Goal: Task Accomplishment & Management: Manage account settings

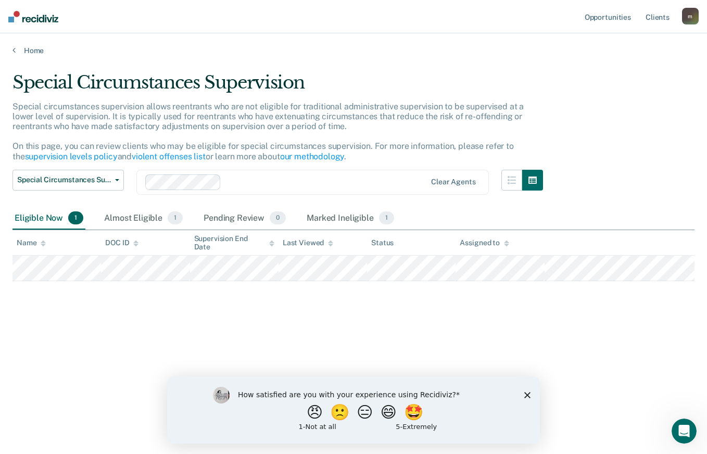
click at [527, 397] on icon "Close survey" at bounding box center [527, 395] width 6 height 6
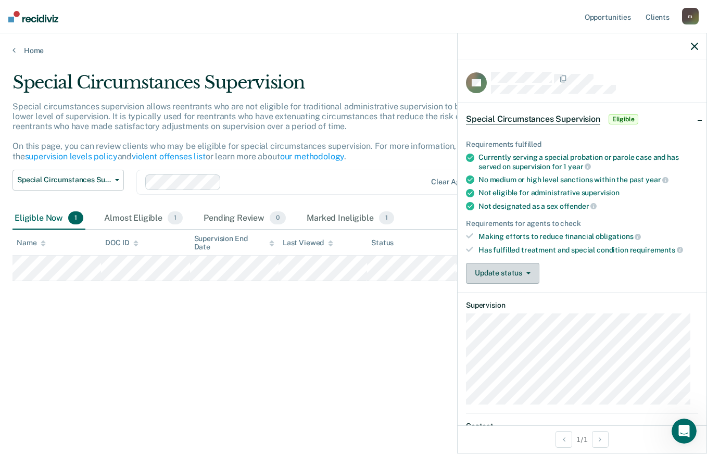
click at [526, 270] on button "Update status" at bounding box center [502, 273] width 73 height 21
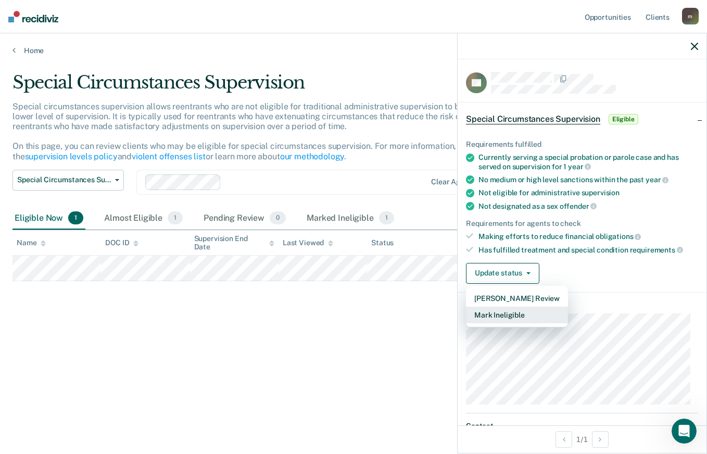
click at [525, 318] on button "Mark Ineligible" at bounding box center [517, 315] width 102 height 17
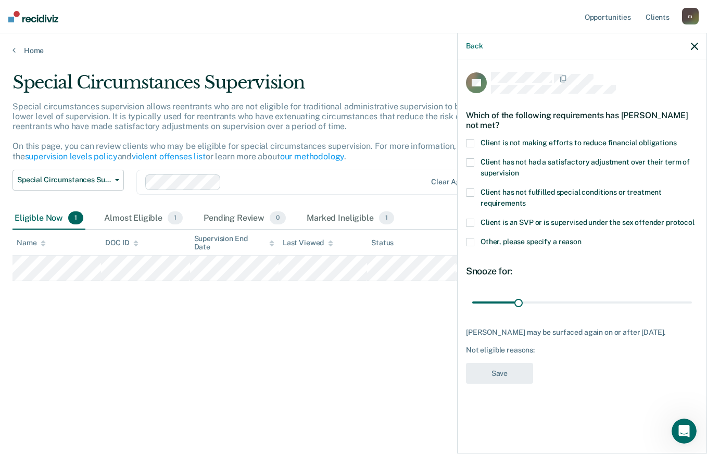
click at [470, 242] on span at bounding box center [470, 242] width 8 height 8
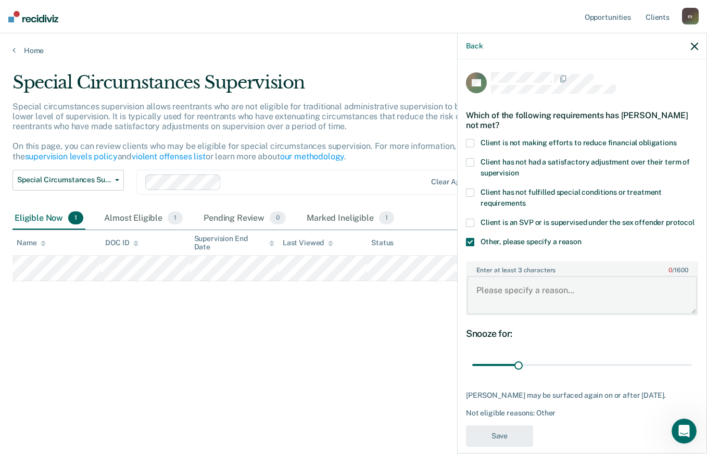
click at [542, 302] on textarea "Enter at least 3 characters 0 / 1600" at bounding box center [582, 295] width 230 height 39
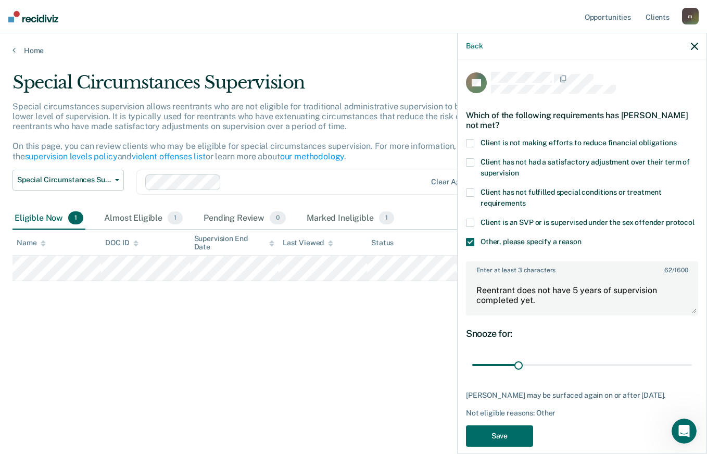
click at [669, 230] on label "Client is an SVP or is supervised under the sex offender protocol" at bounding box center [582, 224] width 232 height 11
click at [630, 314] on textarea "Reentrant does not have 5 years of supervision completed yet." at bounding box center [582, 295] width 230 height 39
type textarea "Reentrant does not have 5 years of supervision completed yet. Released [DATE]."
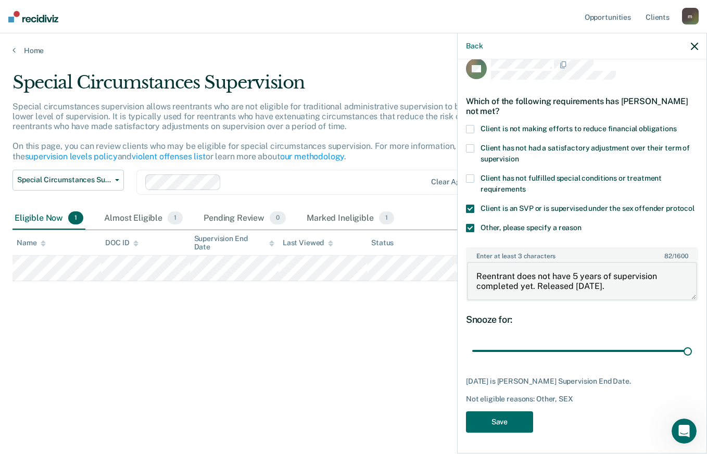
scroll to position [24, 0]
type input "146"
type textarea "Reentrant does not have 5 years of supervision completed yet. Released [DATE]."
click at [469, 205] on span at bounding box center [470, 209] width 8 height 8
click at [514, 423] on button "Save" at bounding box center [499, 421] width 67 height 21
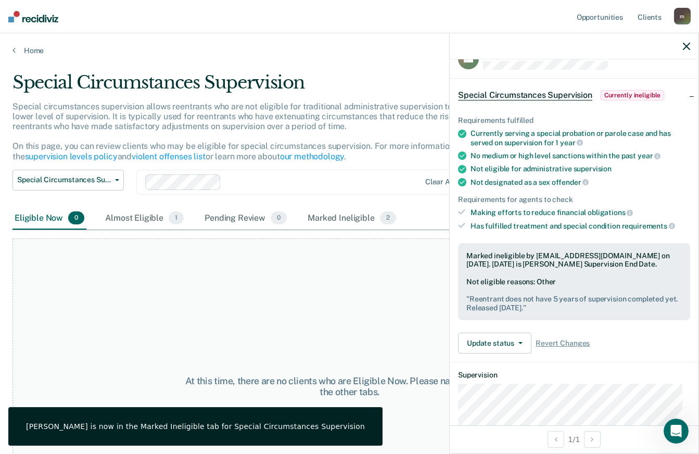
click at [686, 46] on icon "button" at bounding box center [686, 46] width 7 height 7
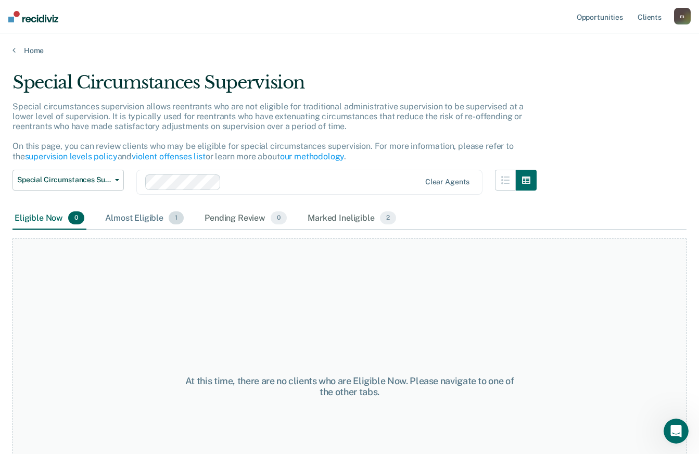
click at [147, 217] on div "Almost Eligible 1" at bounding box center [144, 218] width 83 height 23
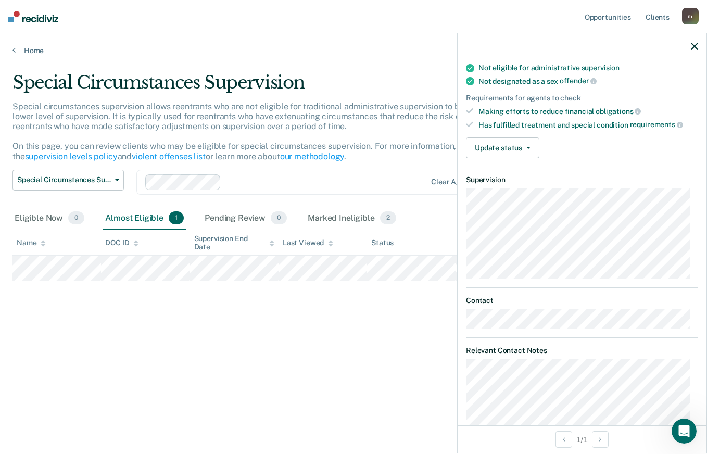
scroll to position [116, 0]
click at [515, 150] on button "Update status" at bounding box center [502, 148] width 73 height 21
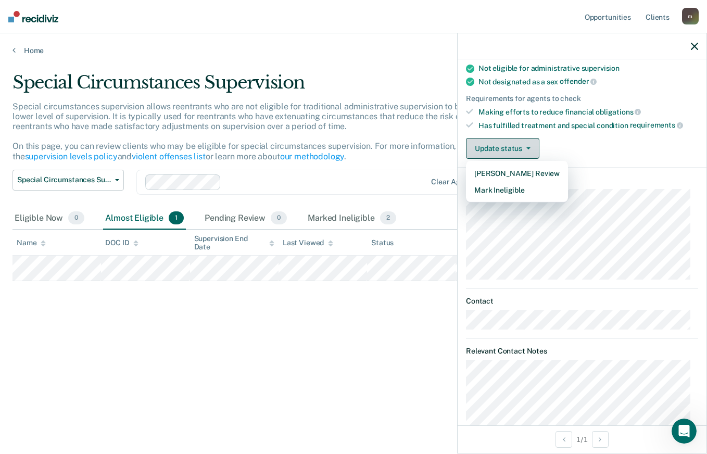
click at [525, 192] on button "Mark Ineligible" at bounding box center [517, 190] width 102 height 17
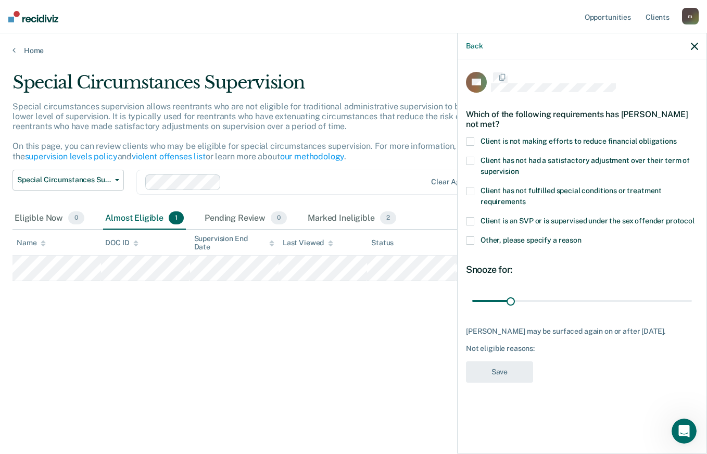
scroll to position [0, 0]
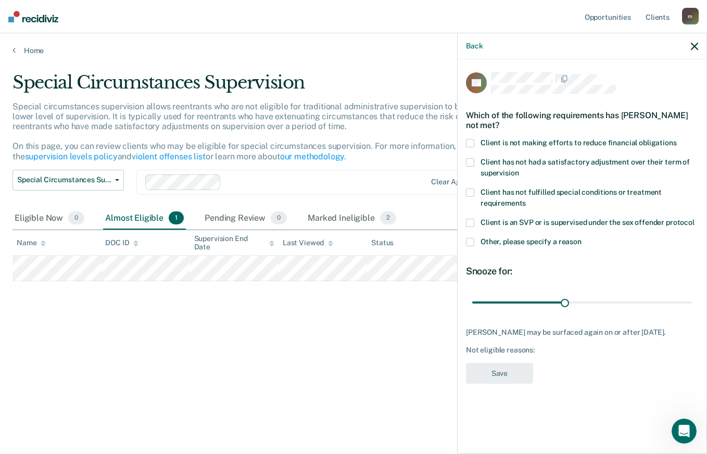
type input "76"
click at [472, 243] on span at bounding box center [470, 242] width 8 height 8
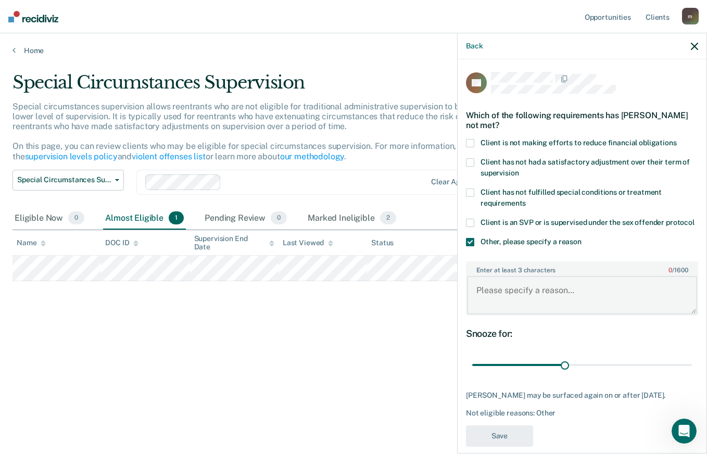
click at [525, 298] on textarea "Enter at least 3 characters 0 / 1600" at bounding box center [582, 295] width 230 height 39
click at [695, 44] on icon "button" at bounding box center [694, 46] width 7 height 7
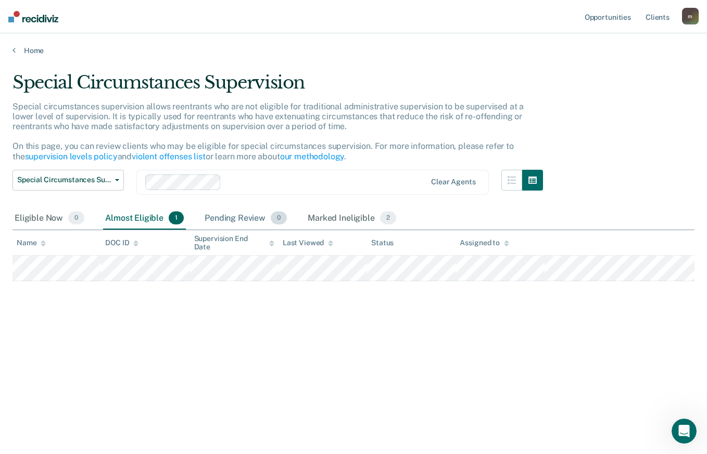
click at [254, 227] on div "Pending Review 0" at bounding box center [246, 218] width 86 height 23
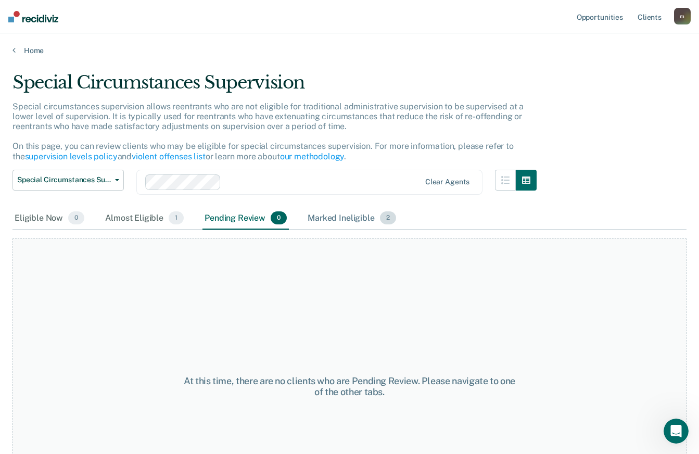
click at [359, 212] on div "Marked Ineligible 2" at bounding box center [352, 218] width 93 height 23
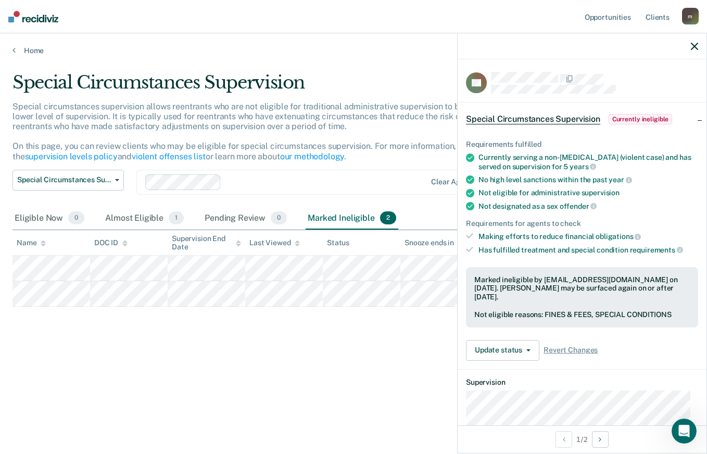
click at [695, 46] on icon "button" at bounding box center [694, 46] width 7 height 7
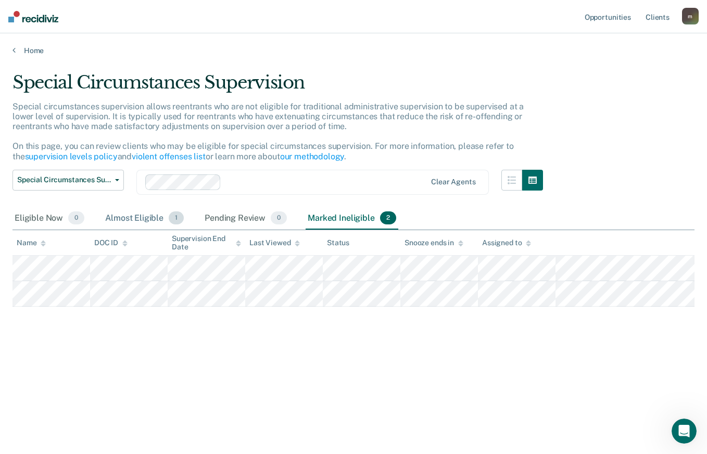
click at [175, 218] on span "1" at bounding box center [176, 218] width 15 height 14
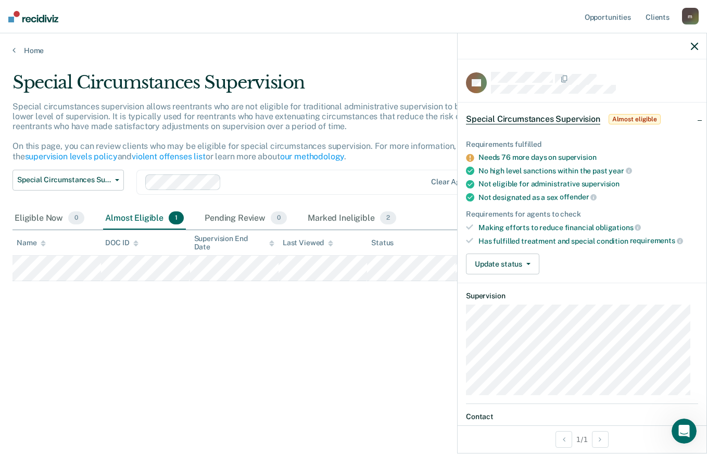
click at [695, 46] on icon "button" at bounding box center [694, 46] width 7 height 7
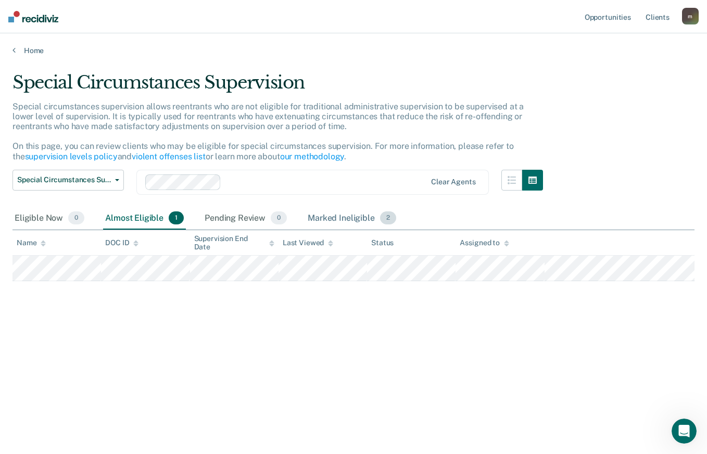
click at [353, 222] on div "Marked Ineligible 2" at bounding box center [352, 218] width 93 height 23
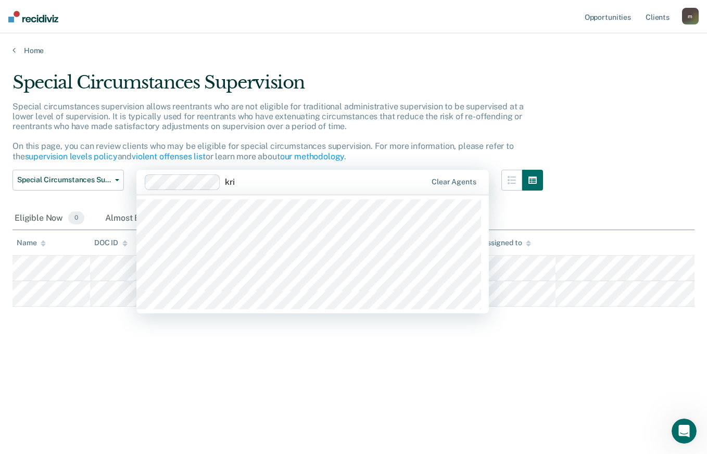
type input "[PERSON_NAME]"
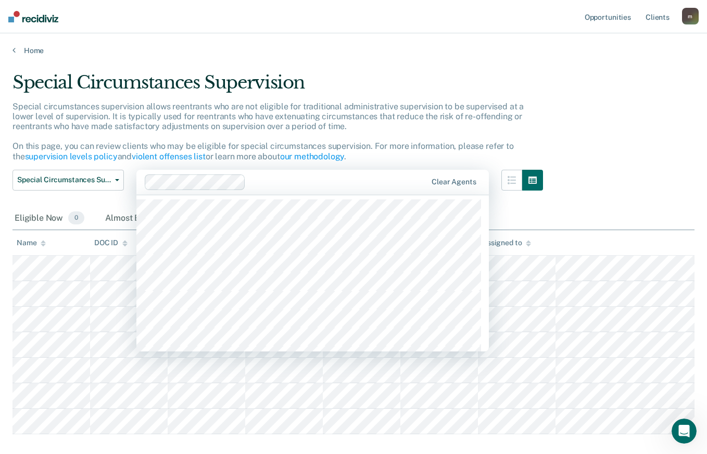
click at [606, 122] on div "Special Circumstances Supervision Special circumstances supervision allows reen…" at bounding box center [353, 224] width 682 height 304
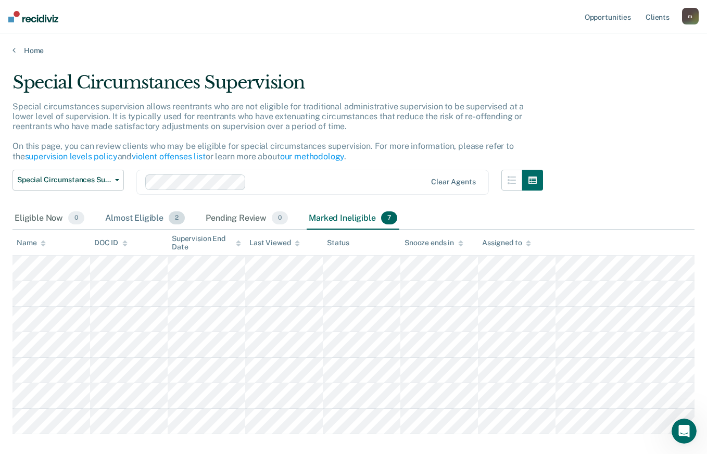
click at [147, 217] on div "Almost Eligible 2" at bounding box center [145, 218] width 84 height 23
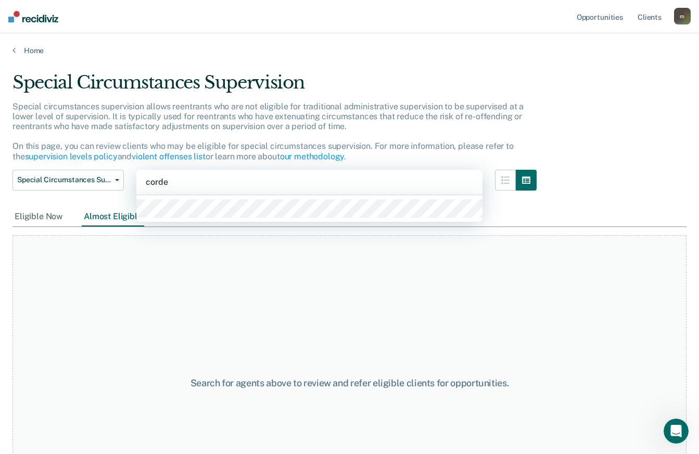
type input "[PERSON_NAME]"
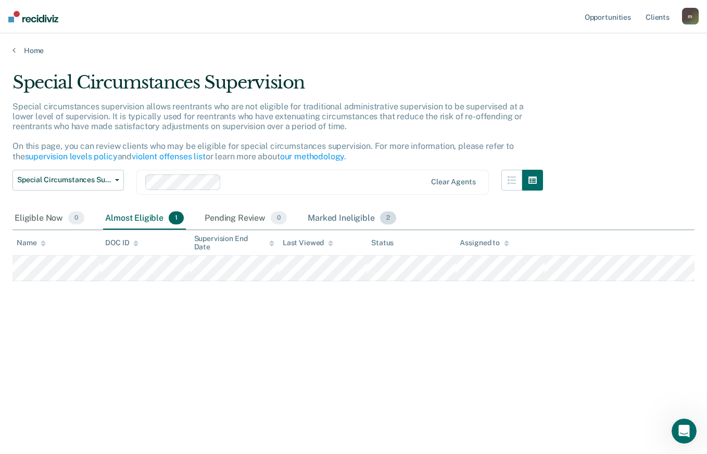
click at [360, 217] on div "Marked Ineligible 2" at bounding box center [352, 218] width 93 height 23
